Goal: Task Accomplishment & Management: Use online tool/utility

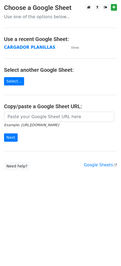
click at [29, 43] on main "Choose a Google Sheet Use one of the options below... Use a recent Google Sheet…" at bounding box center [60, 87] width 121 height 166
click at [30, 47] on strong "CARGADOR PLANILLAS" at bounding box center [29, 47] width 51 height 5
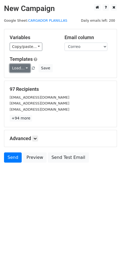
click at [26, 69] on link "Load..." at bounding box center [20, 68] width 21 height 8
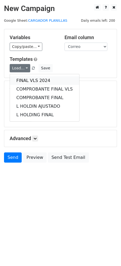
click at [32, 80] on link "FINAL VLS 2024" at bounding box center [44, 80] width 69 height 9
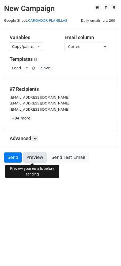
click at [35, 159] on link "Preview" at bounding box center [35, 158] width 24 height 10
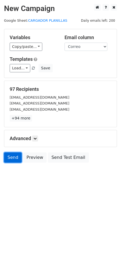
click at [16, 160] on link "Send" at bounding box center [13, 158] width 18 height 10
